Goal: Task Accomplishment & Management: Complete application form

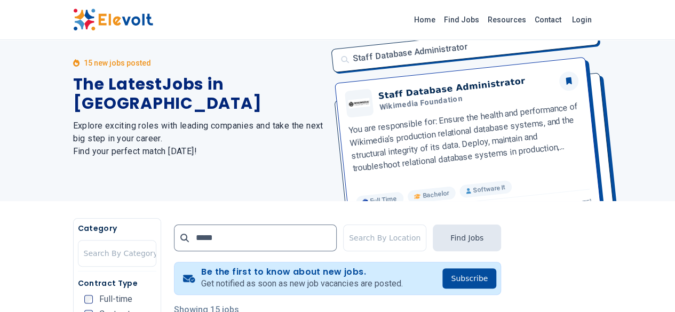
scroll to position [17, 0]
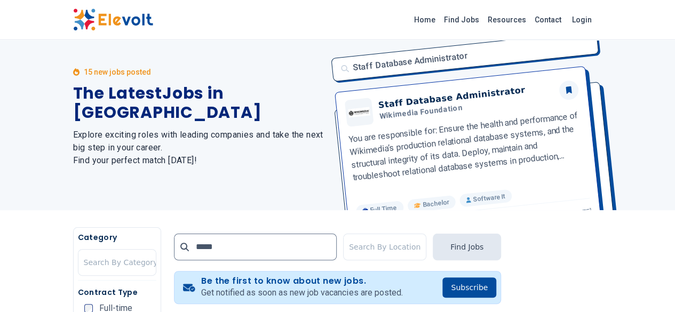
click at [73, 12] on img at bounding box center [113, 20] width 80 height 22
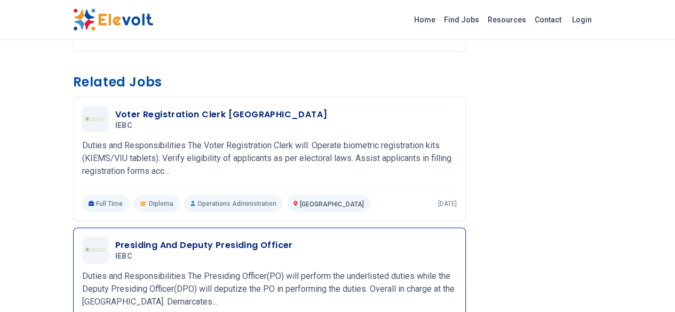
scroll to position [1054, 0]
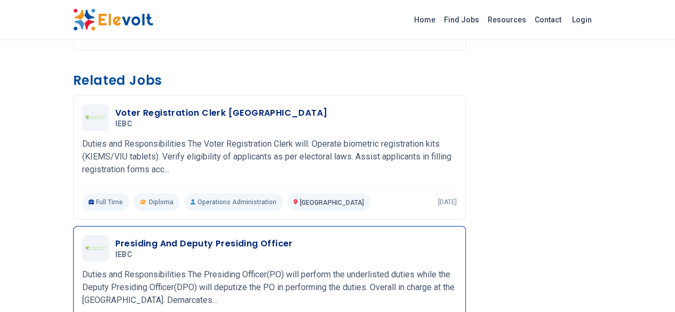
click at [154, 237] on h3 "Presiding And Deputy Presiding Officer" at bounding box center [204, 243] width 178 height 13
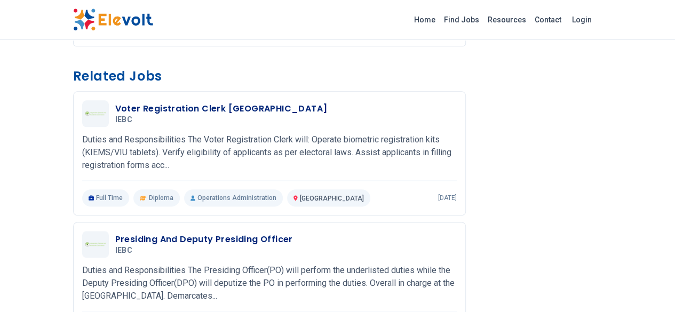
scroll to position [572, 0]
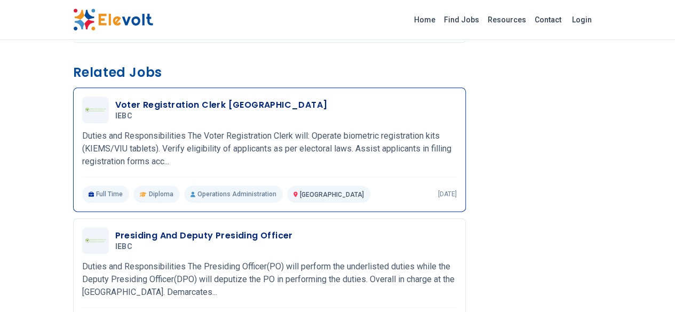
click at [177, 99] on h3 "Voter Registration Clerk Huduma Centre" at bounding box center [221, 105] width 212 height 13
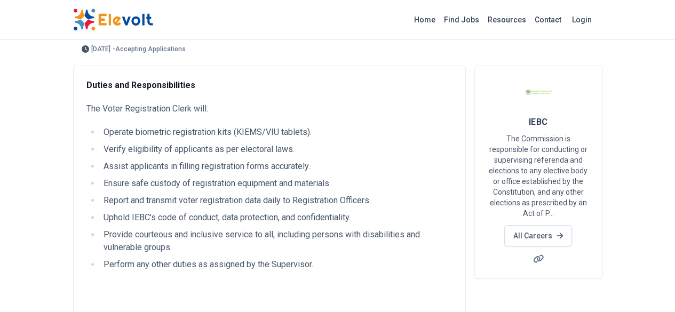
scroll to position [42, 0]
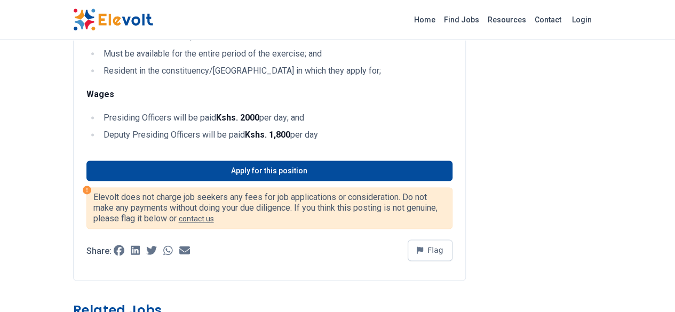
scroll to position [665, 0]
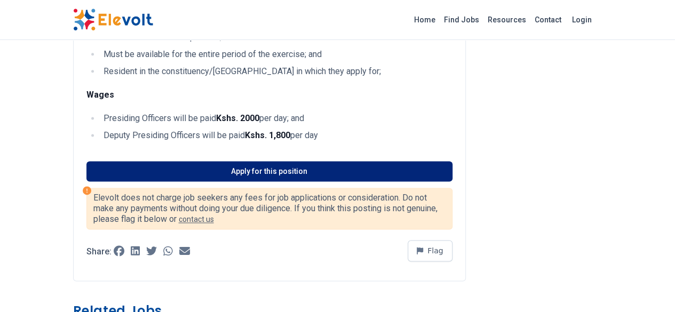
click at [227, 165] on link "Apply for this position" at bounding box center [269, 171] width 366 height 20
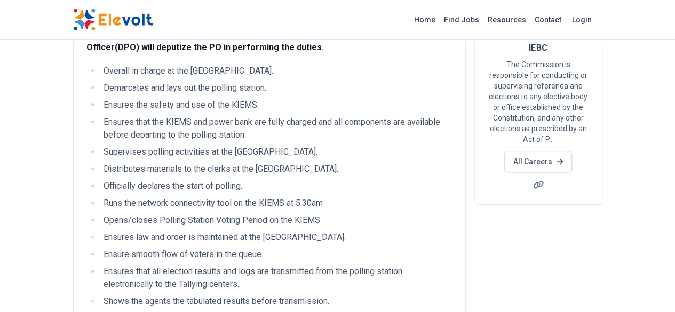
scroll to position [0, 0]
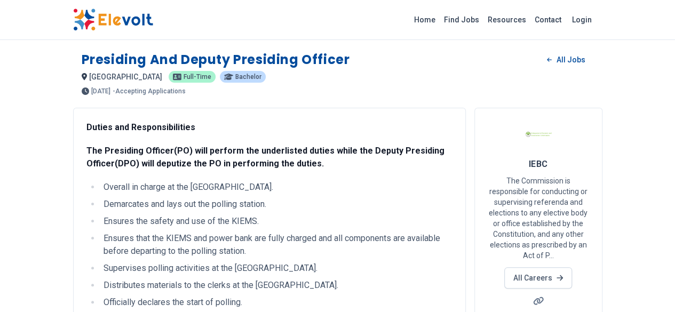
click at [73, 19] on img at bounding box center [113, 20] width 80 height 22
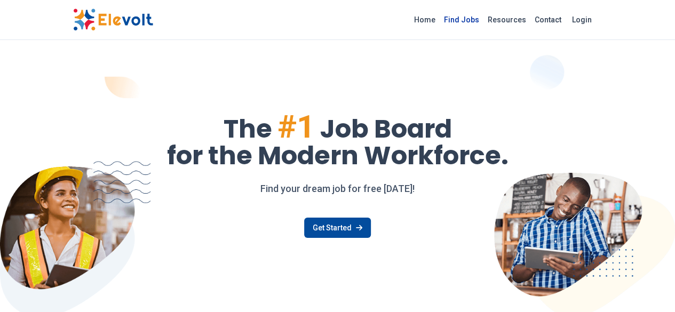
click at [483, 23] on link "Find Jobs" at bounding box center [462, 19] width 44 height 17
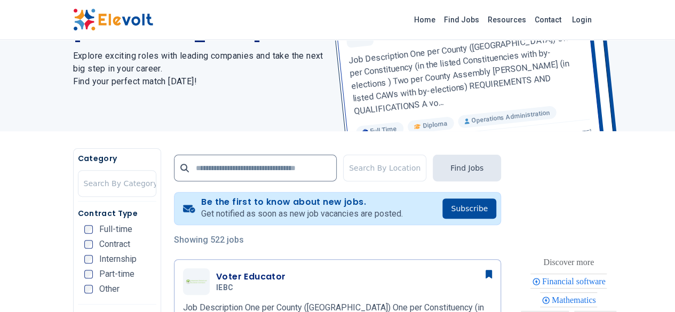
scroll to position [105, 0]
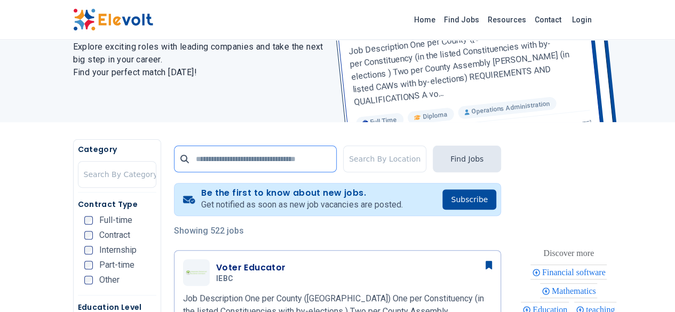
click at [178, 164] on input "text" at bounding box center [255, 159] width 163 height 27
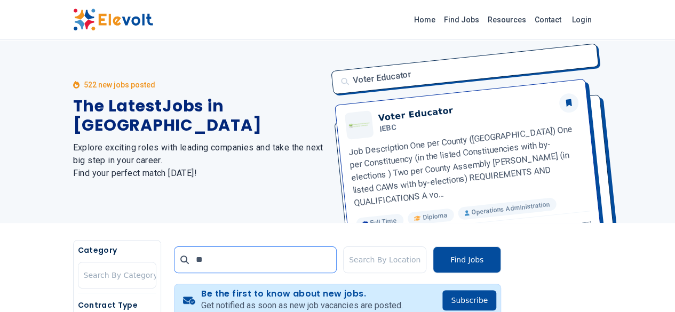
scroll to position [0, 0]
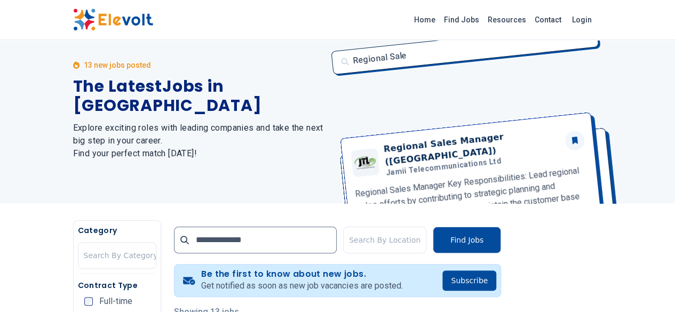
scroll to position [23, 0]
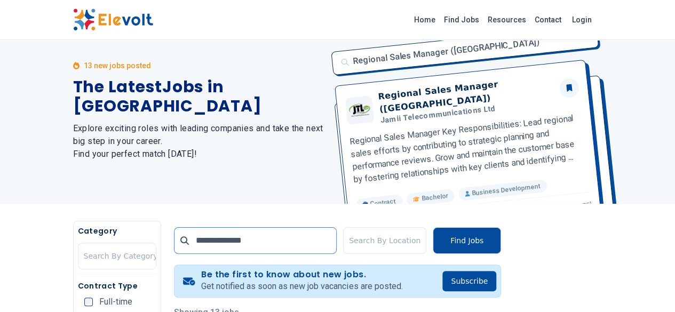
drag, startPoint x: 241, startPoint y: 237, endPoint x: 123, endPoint y: 235, distance: 117.9
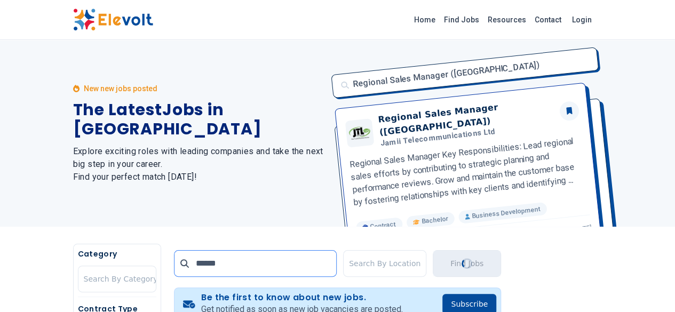
type input "*****"
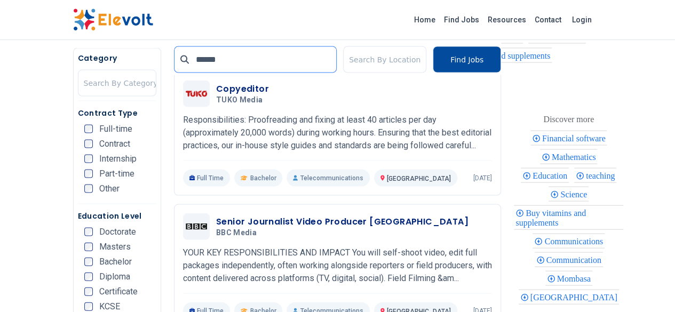
scroll to position [921, 0]
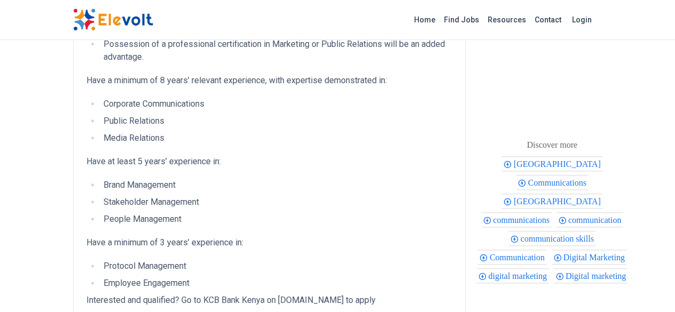
scroll to position [540, 0]
